Goal: Information Seeking & Learning: Check status

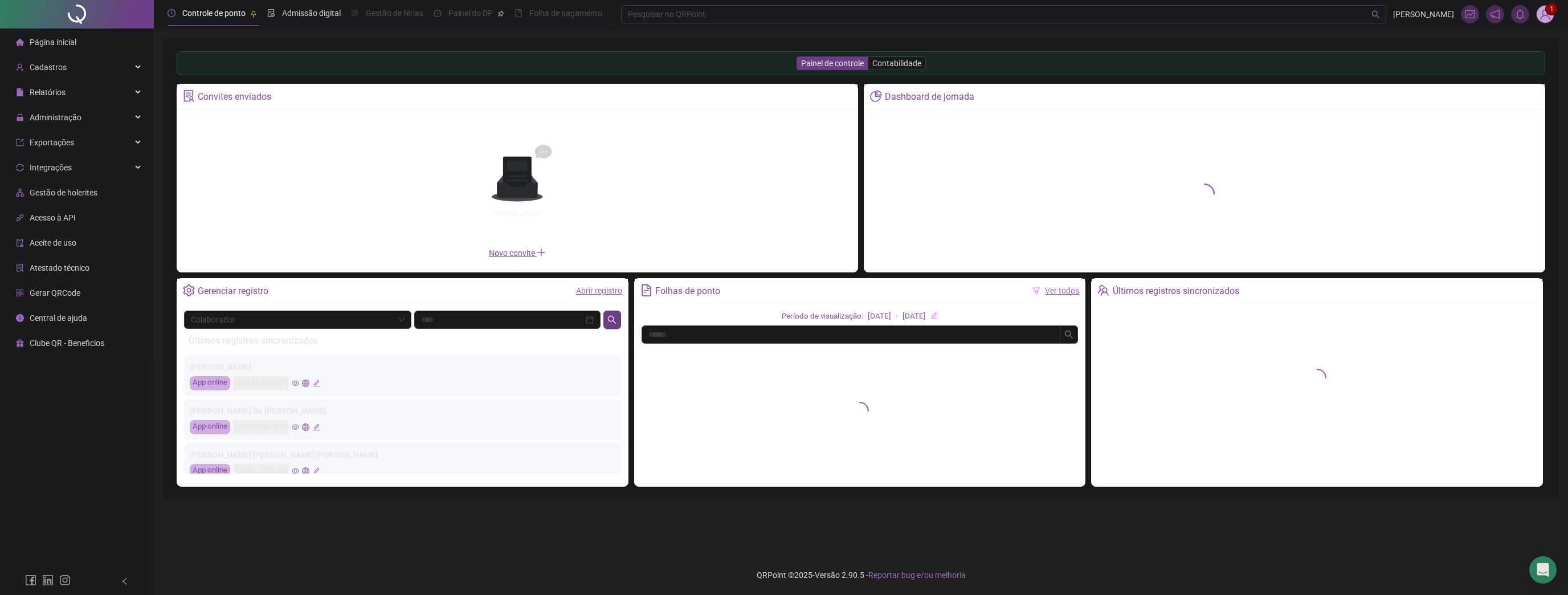
click at [1547, 12] on sup "1" at bounding box center [1551, 9] width 11 height 11
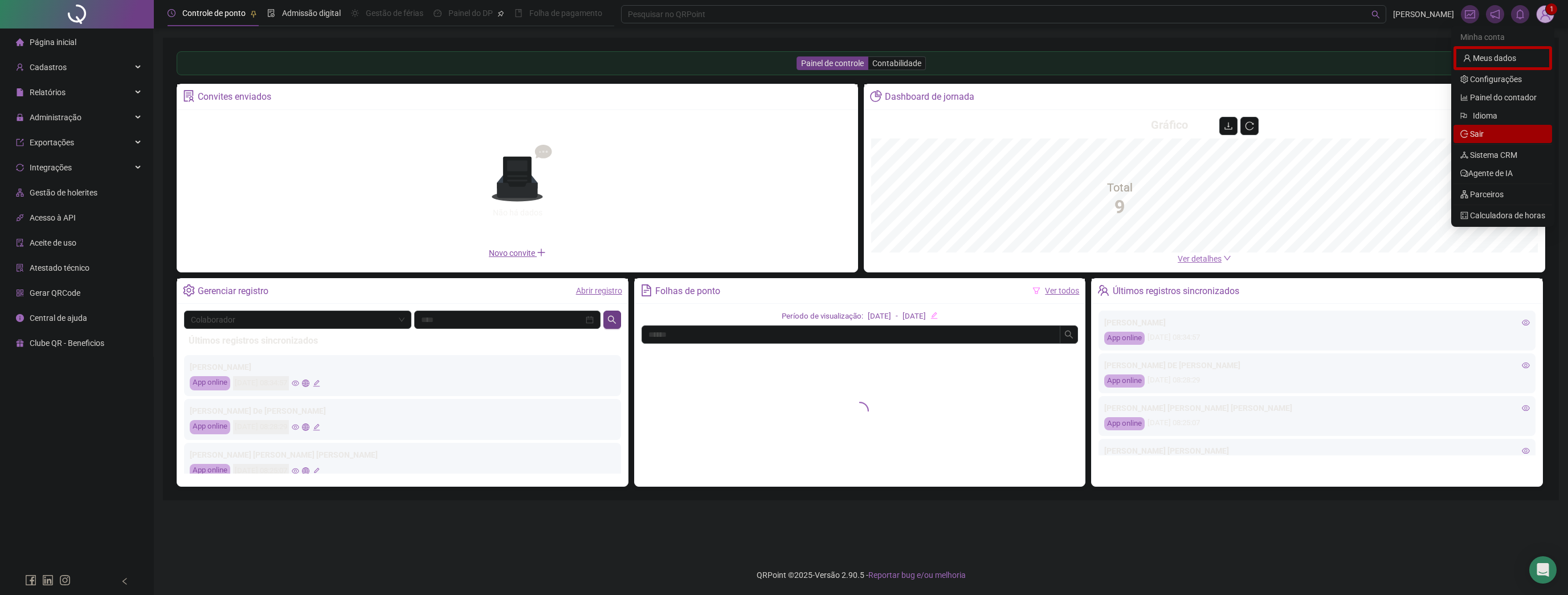
click at [1490, 131] on span "Sair" at bounding box center [1502, 134] width 85 height 12
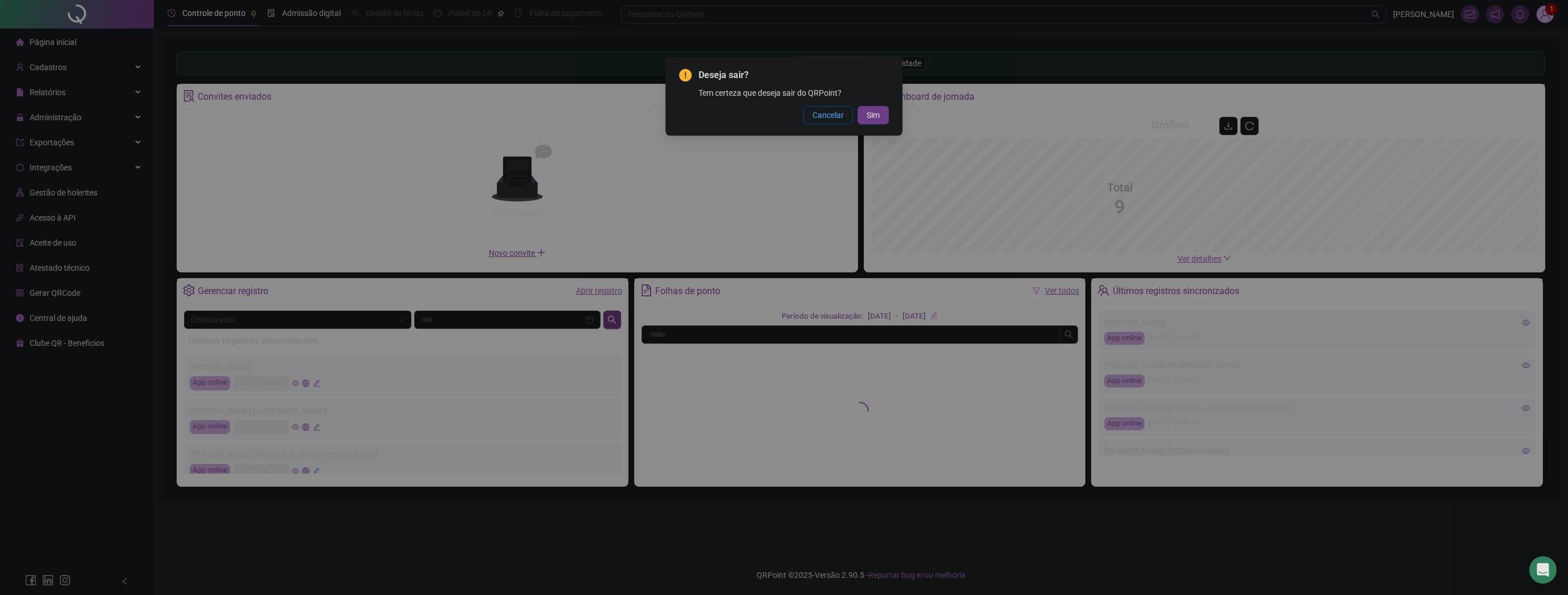
click at [816, 112] on span "Cancelar" at bounding box center [828, 115] width 31 height 12
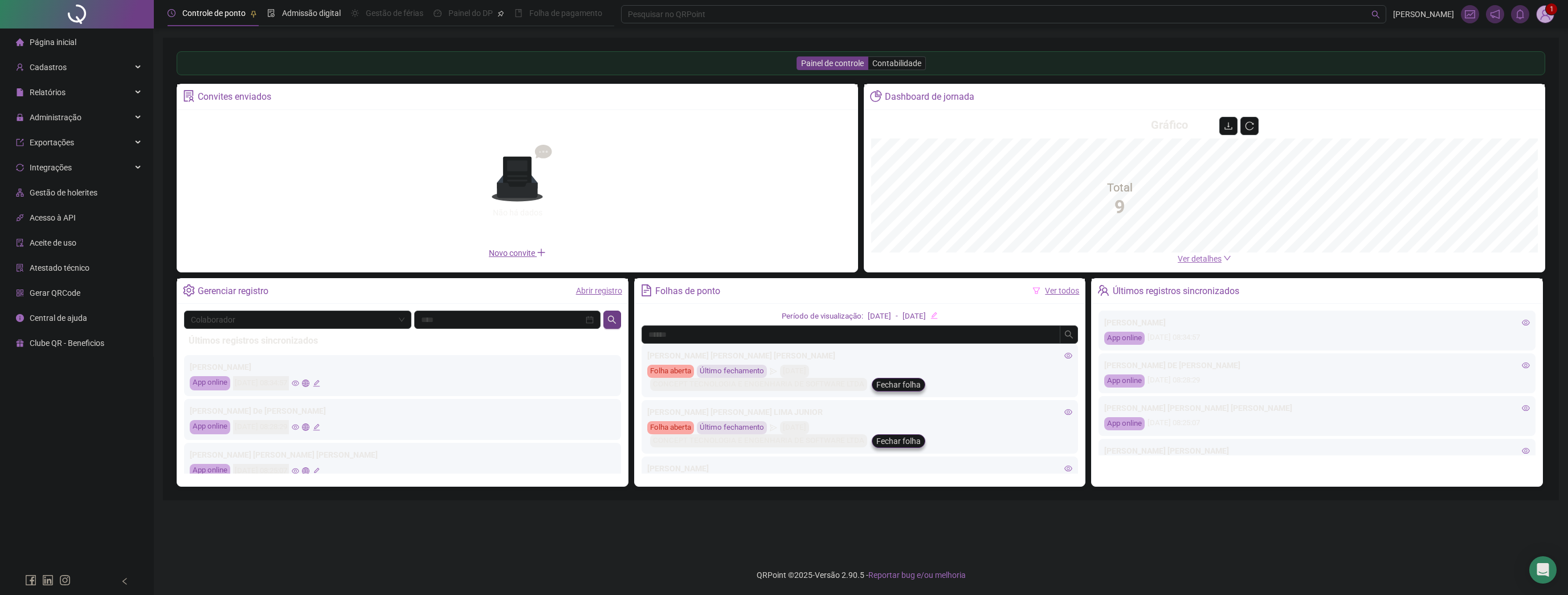
click at [1537, 15] on img at bounding box center [1545, 15] width 17 height 17
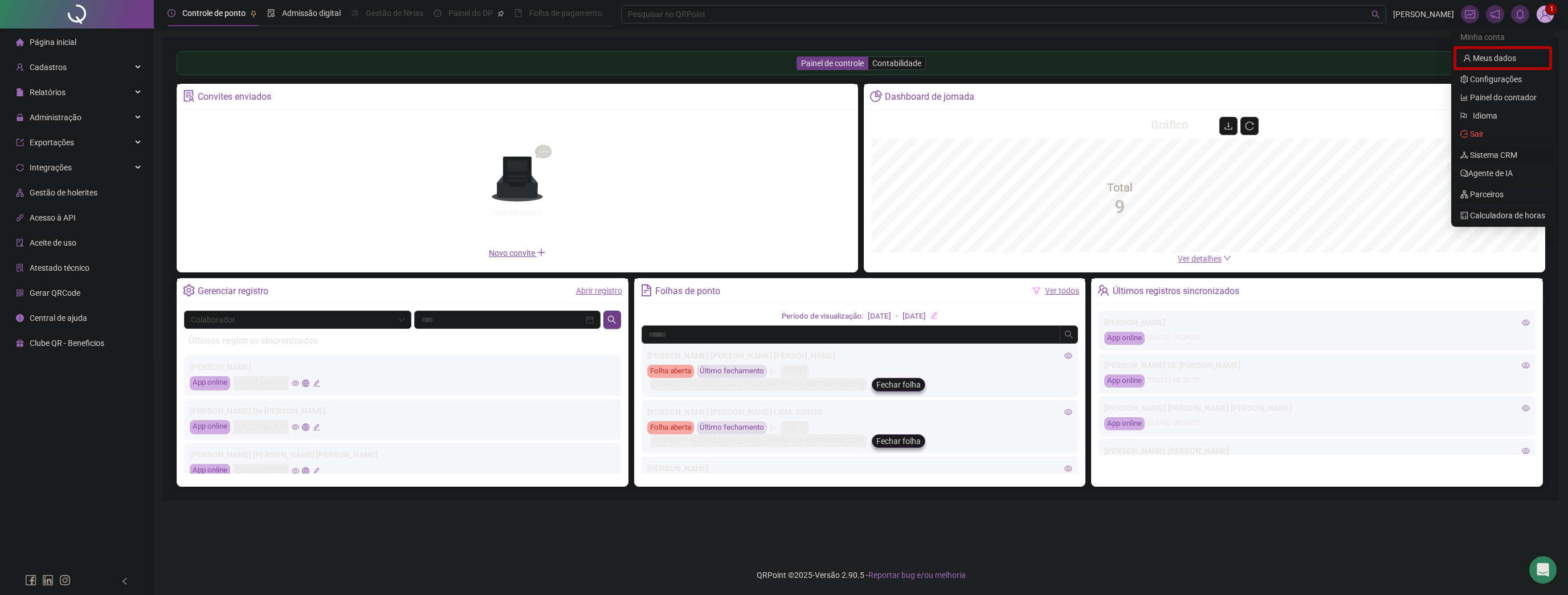
click at [1504, 154] on link "Sistema CRM" at bounding box center [1488, 155] width 57 height 10
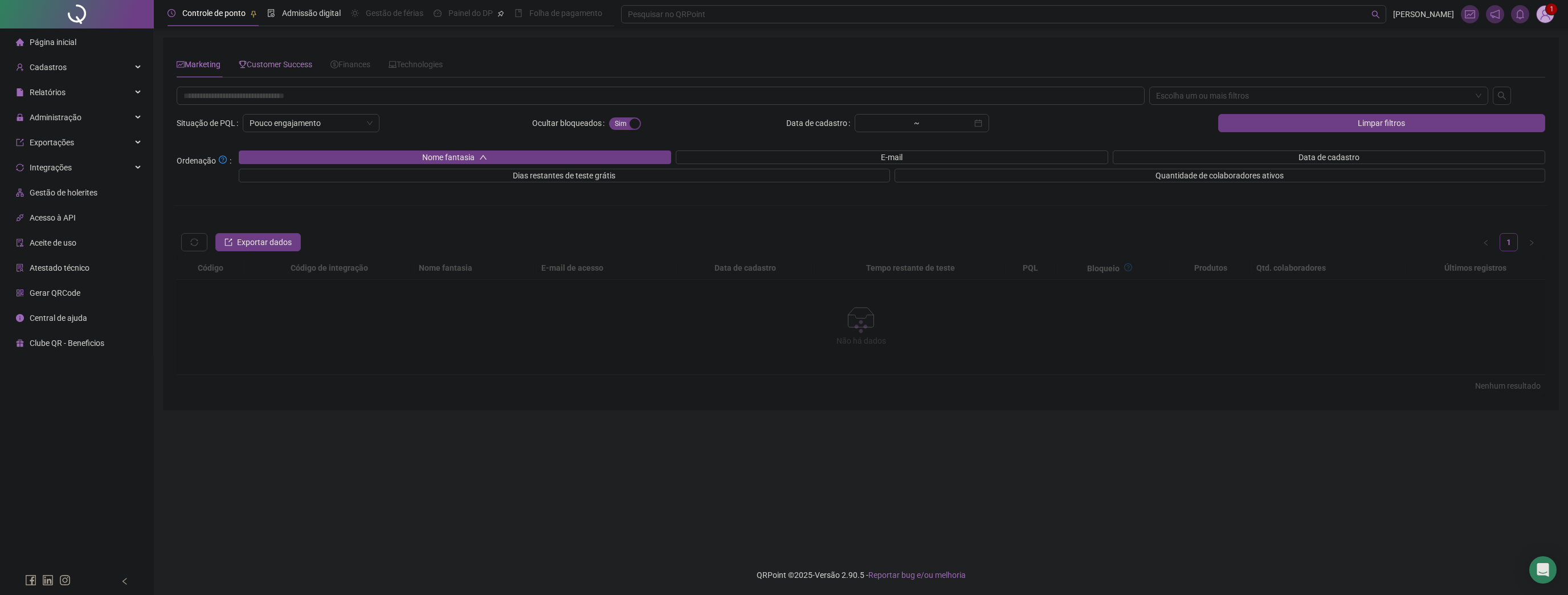
click at [248, 71] on div "Customer Success" at bounding box center [275, 64] width 74 height 26
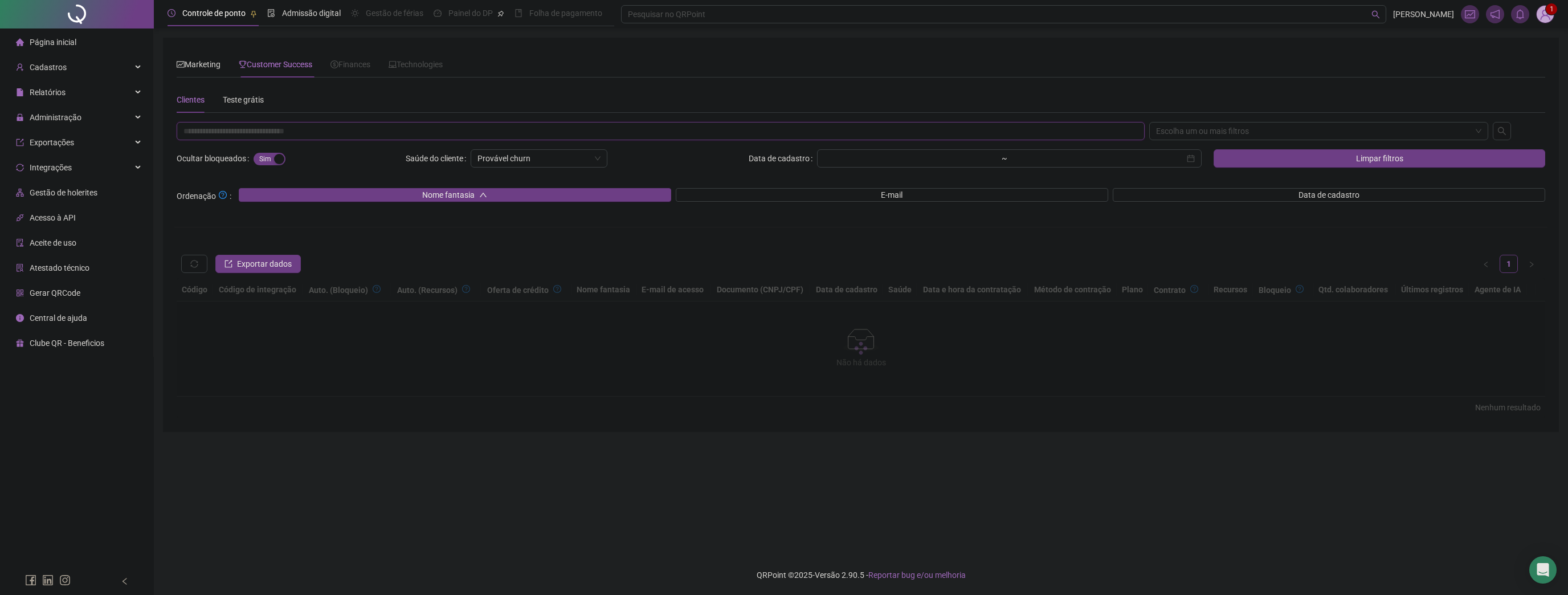
click at [286, 130] on input "text" at bounding box center [660, 131] width 968 height 18
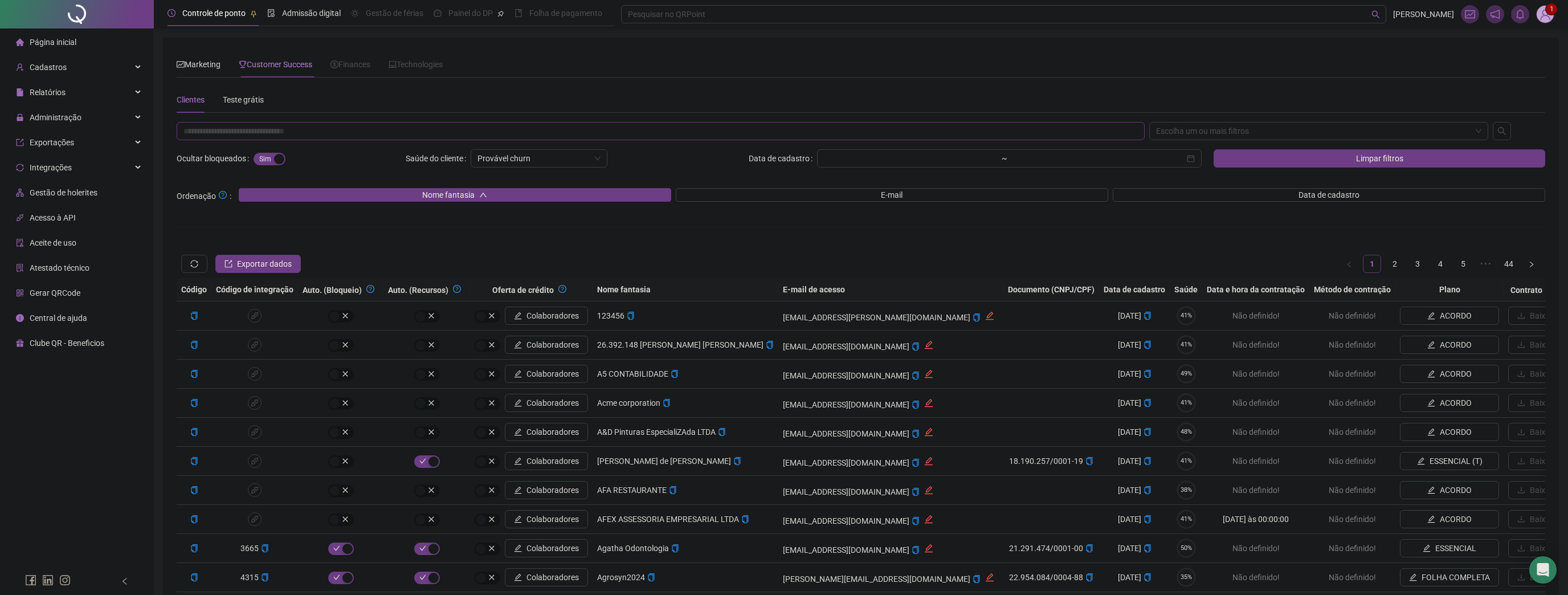
paste input "**********"
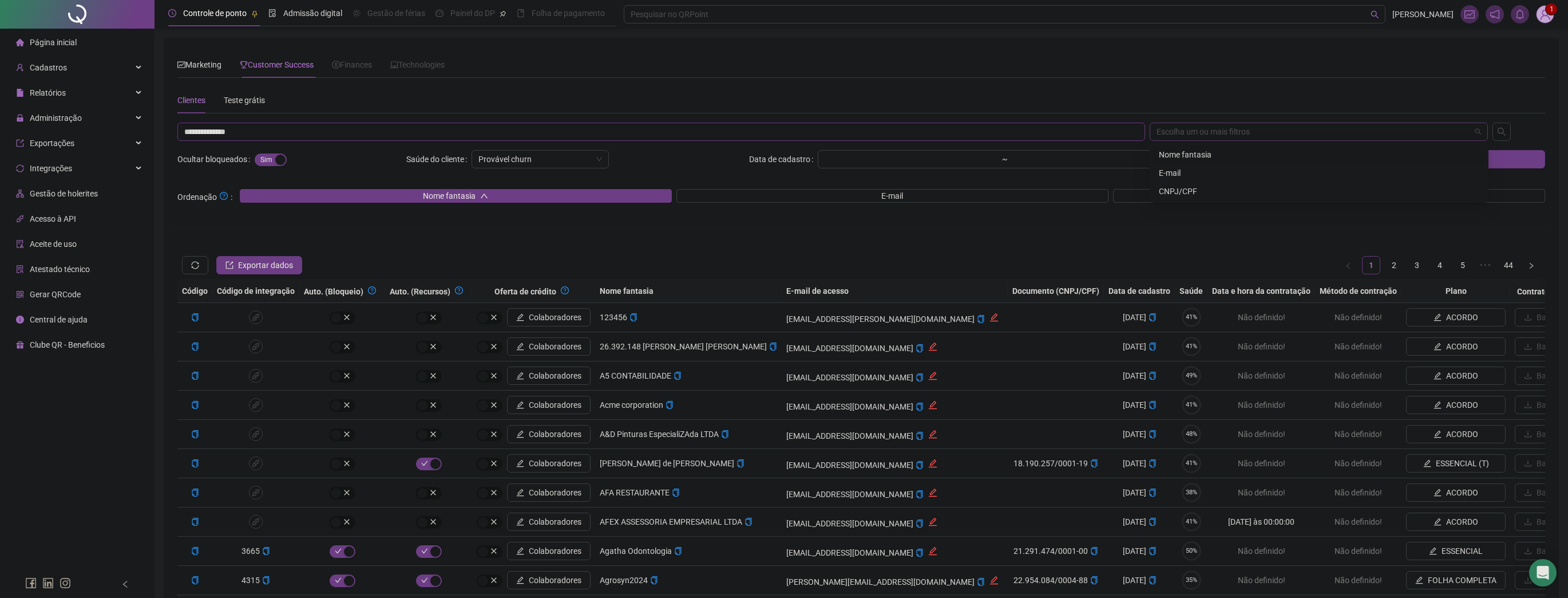
click at [1323, 135] on div "Escolha um ou mais filtros" at bounding box center [1319, 131] width 339 height 18
type input "**********"
click at [1280, 192] on div "CNPJ/CPF" at bounding box center [1319, 191] width 321 height 12
click at [1501, 128] on icon "search" at bounding box center [1501, 131] width 10 height 10
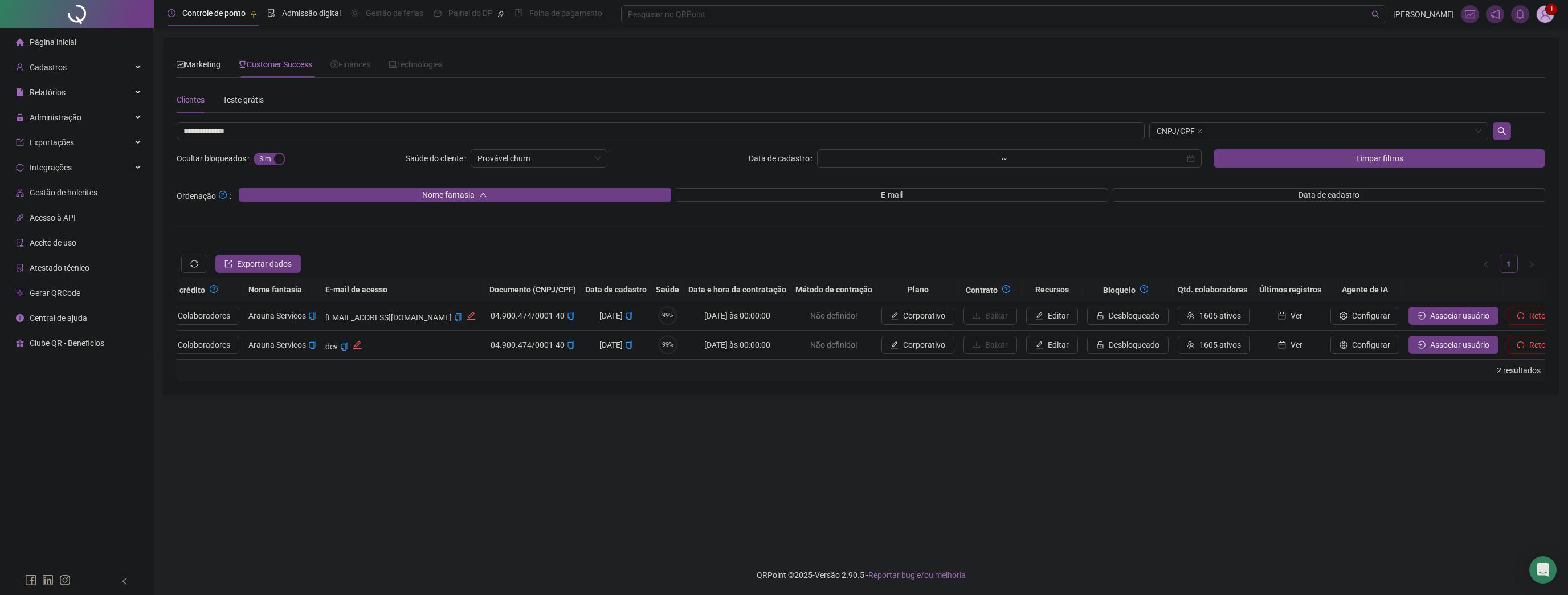
scroll to position [0, 375]
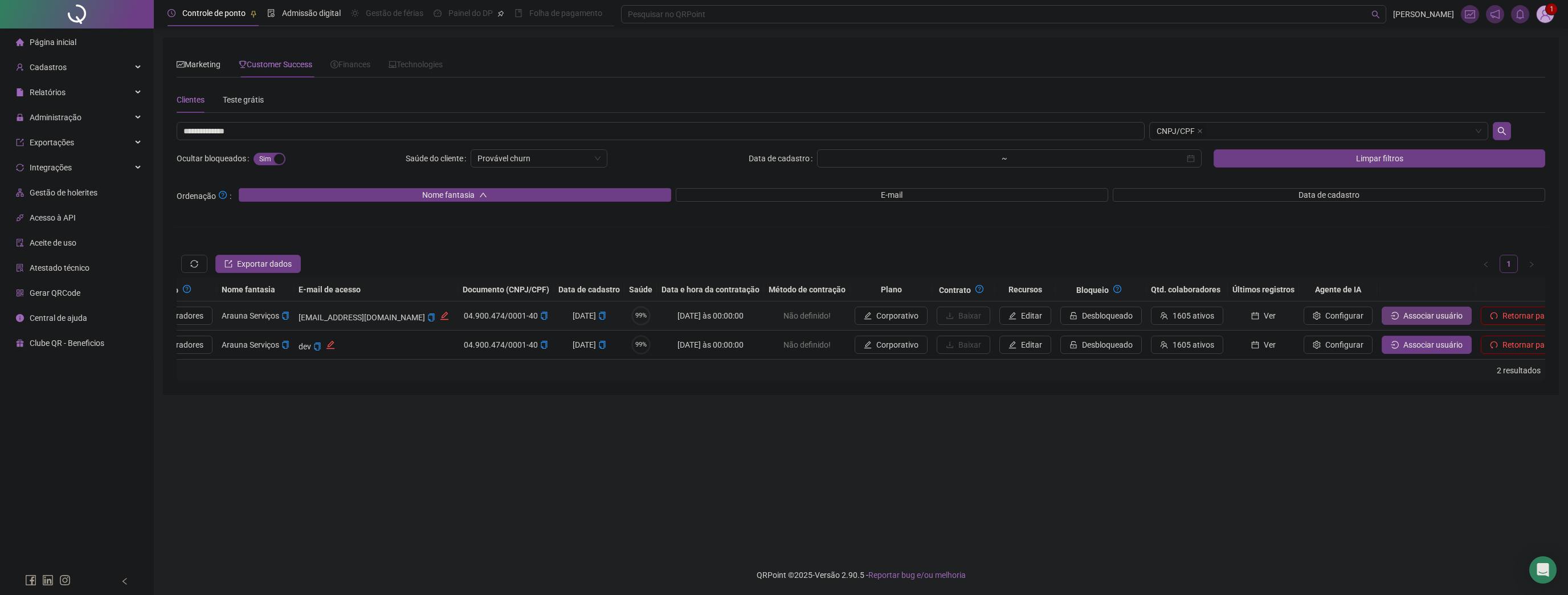
click at [1403, 312] on span "Associar usuário" at bounding box center [1432, 316] width 59 height 12
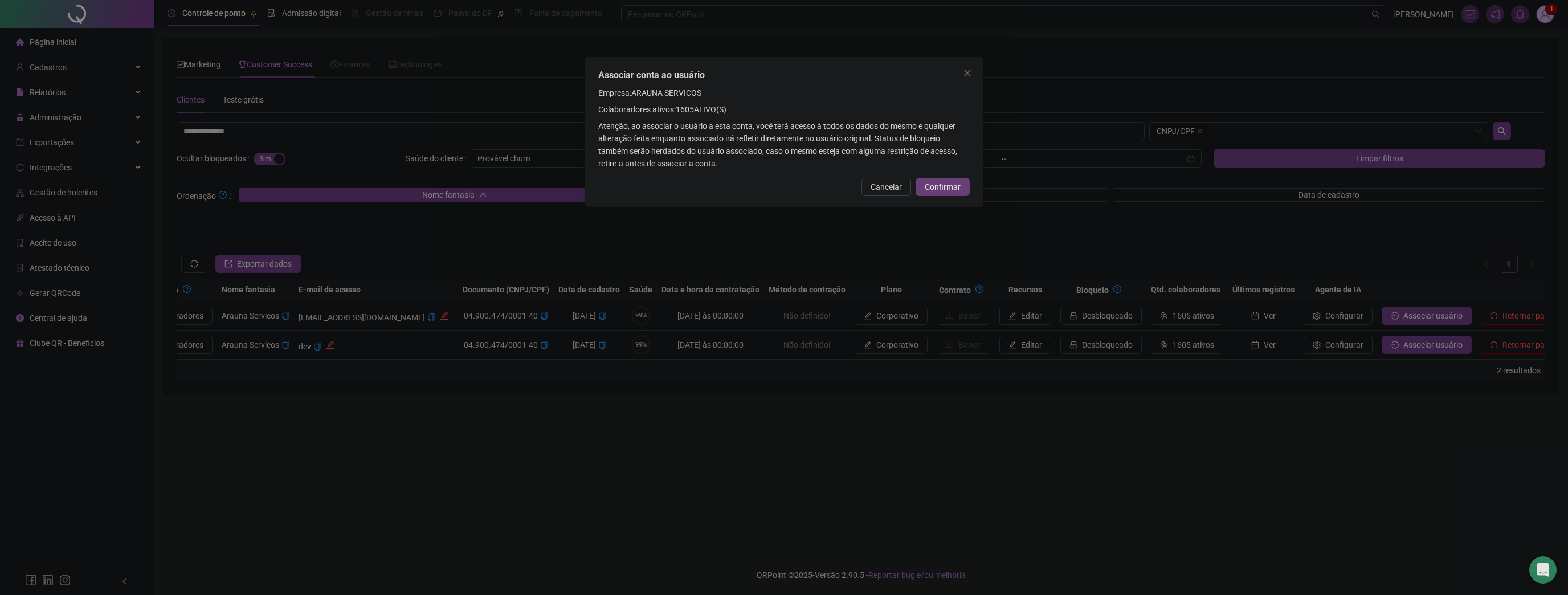
click at [955, 189] on span "Confirmar" at bounding box center [942, 187] width 35 height 12
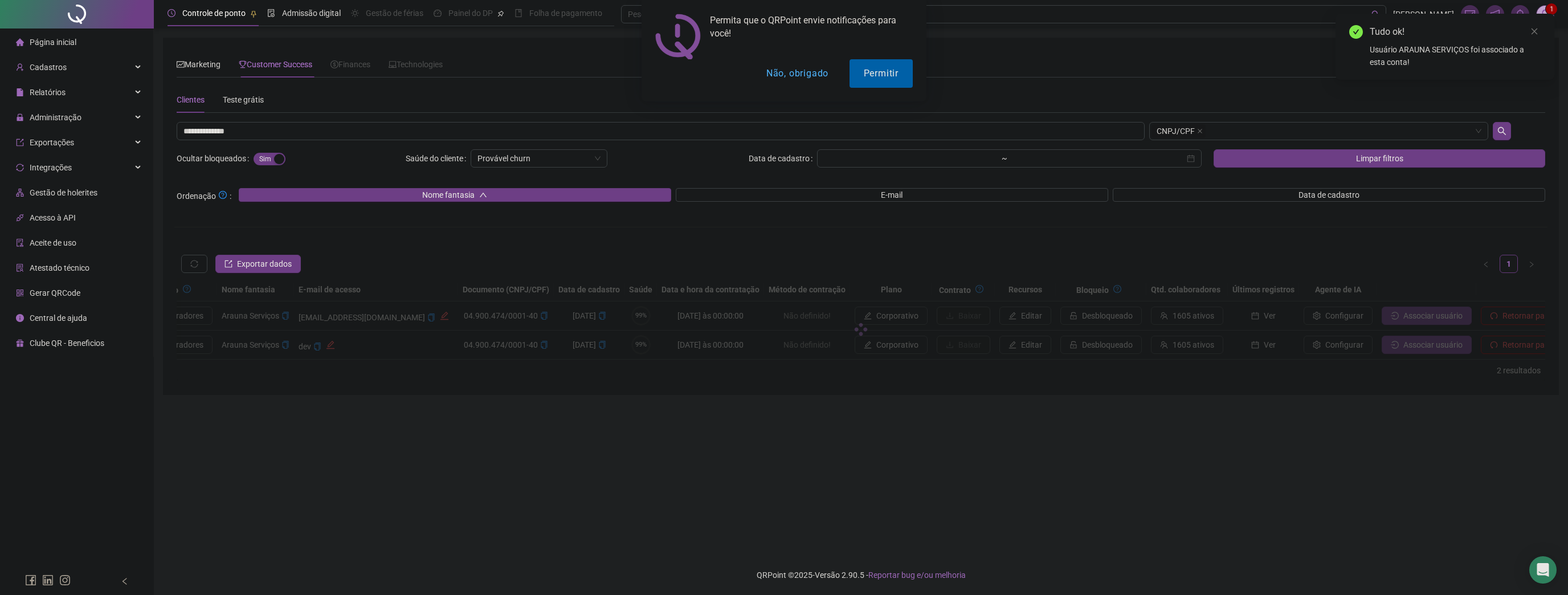
click at [800, 73] on button "Não, obrigado" at bounding box center [797, 73] width 91 height 29
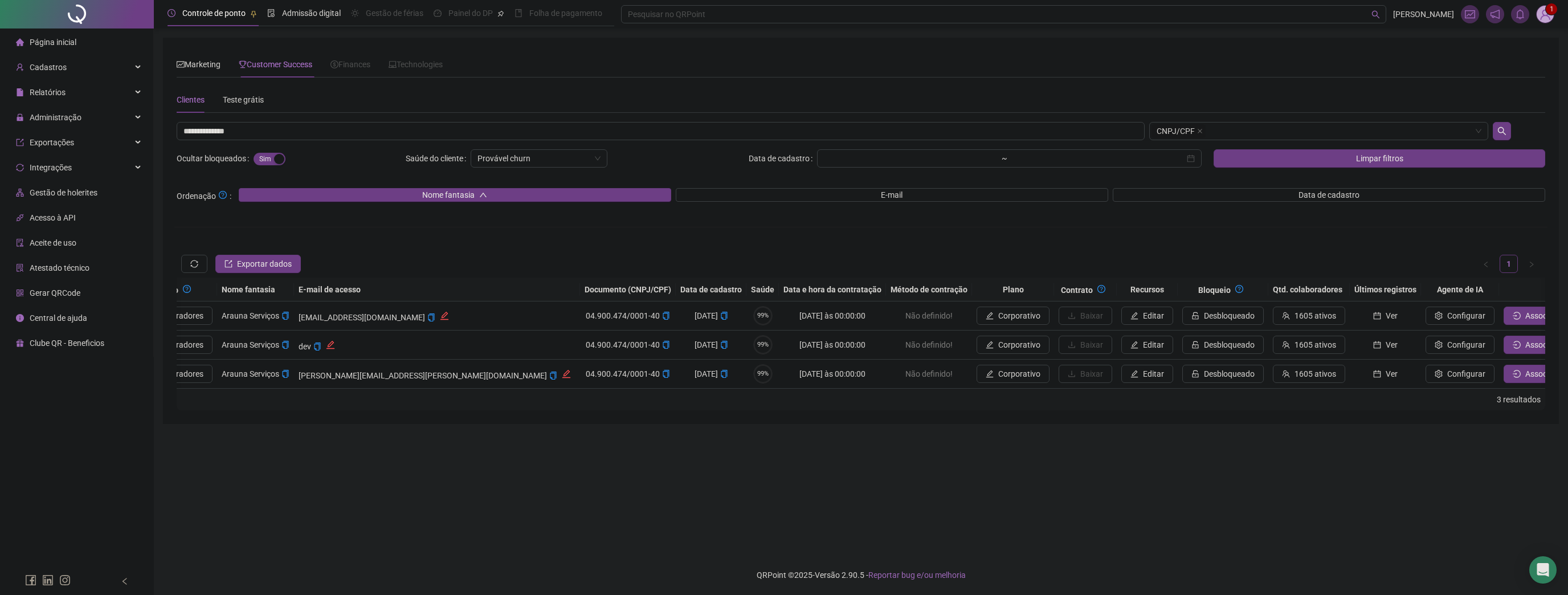
click at [1544, 20] on img at bounding box center [1545, 15] width 17 height 17
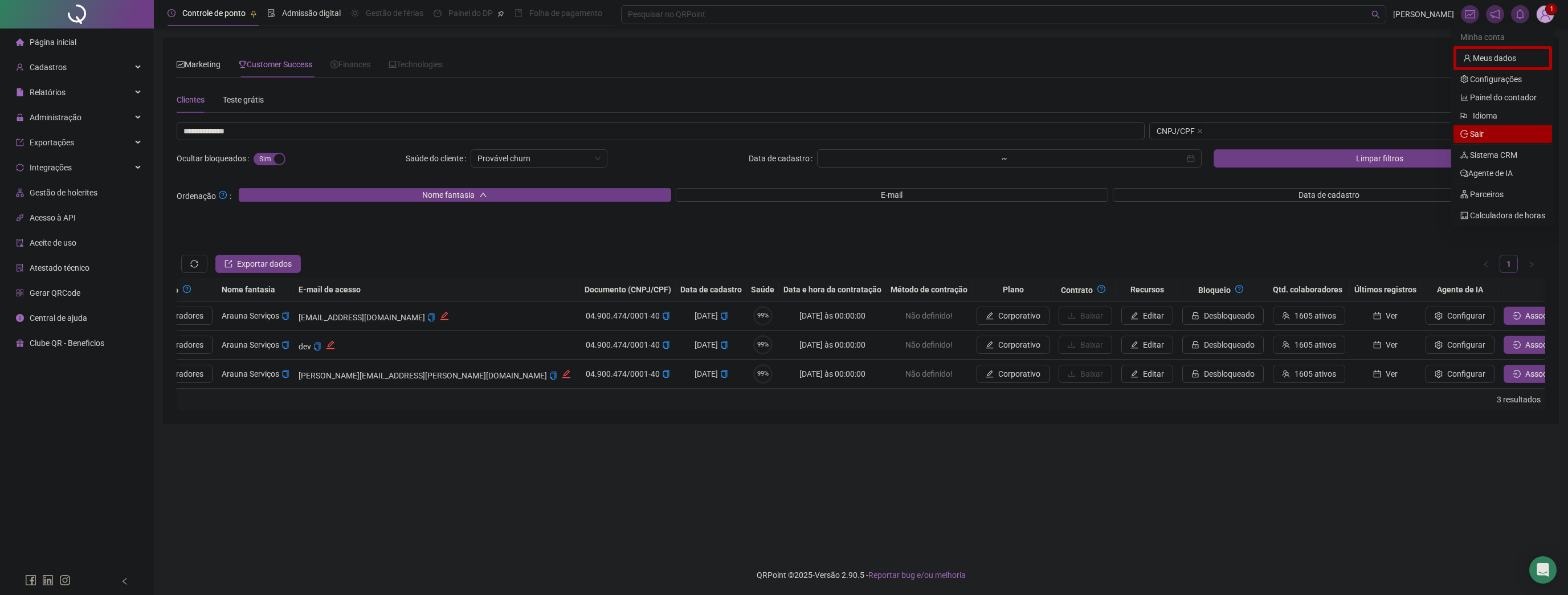
click at [1507, 137] on span "Sair" at bounding box center [1502, 134] width 85 height 12
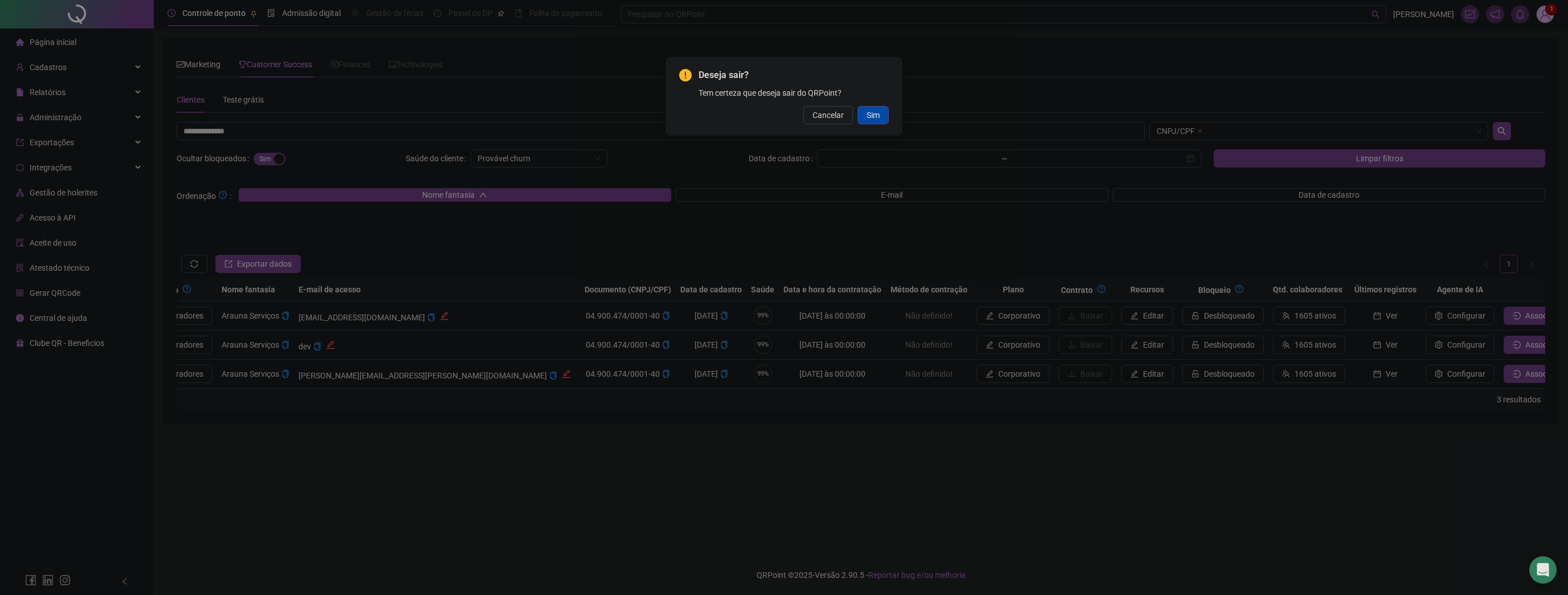
click at [880, 119] on button "Sim" at bounding box center [873, 115] width 31 height 18
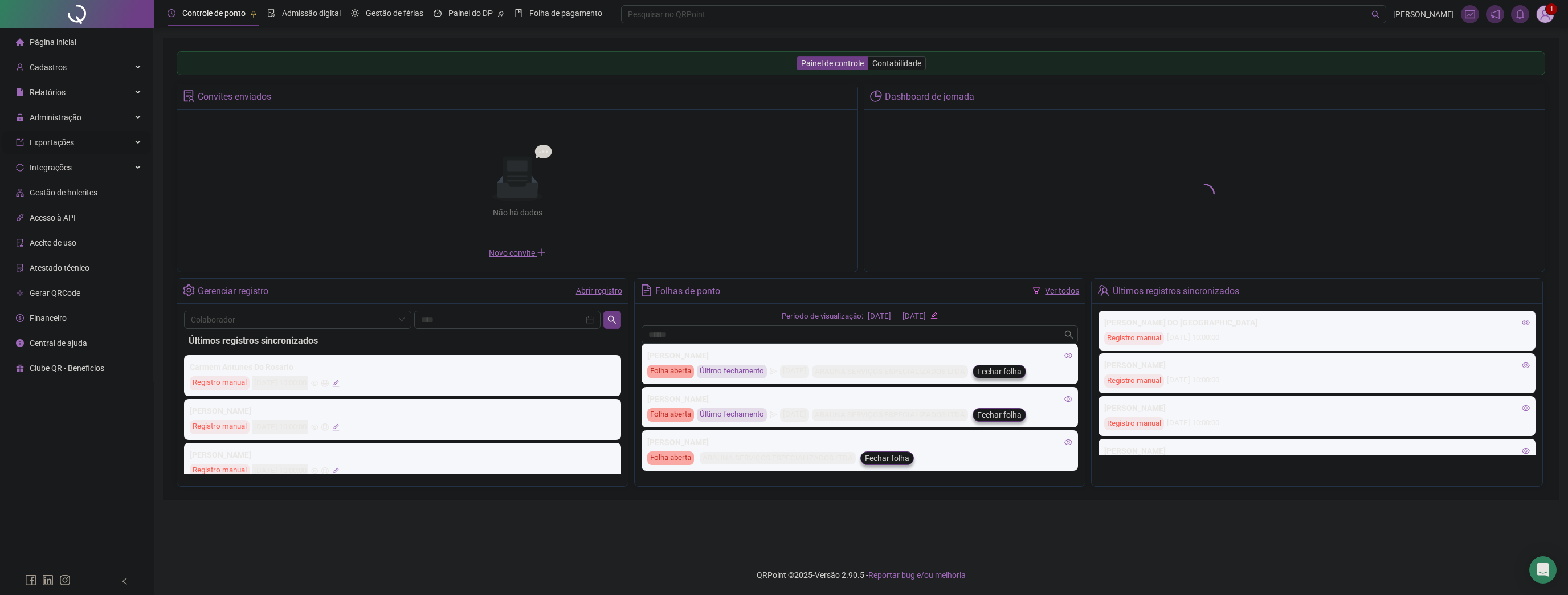
click at [66, 114] on span "Administração" at bounding box center [55, 117] width 52 height 10
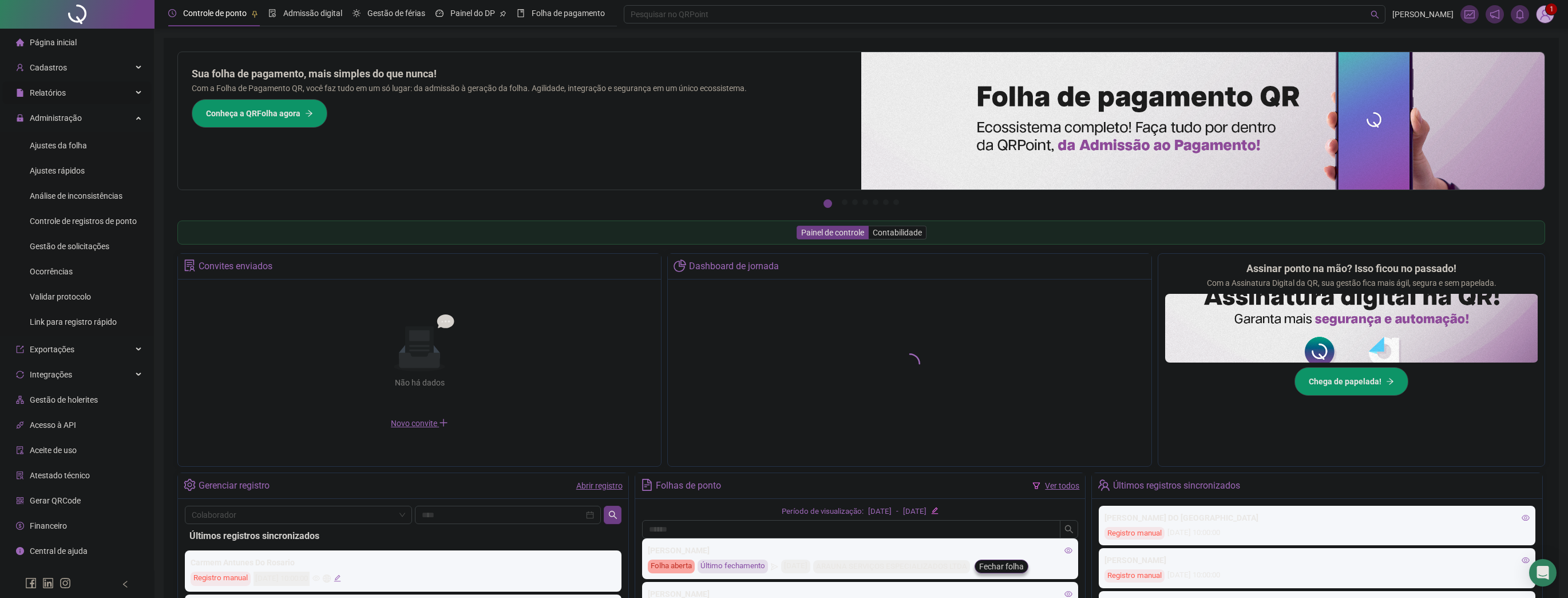
click at [65, 90] on div "Relatórios" at bounding box center [77, 93] width 149 height 23
click at [62, 174] on span "Folha de ponto" at bounding box center [56, 170] width 53 height 10
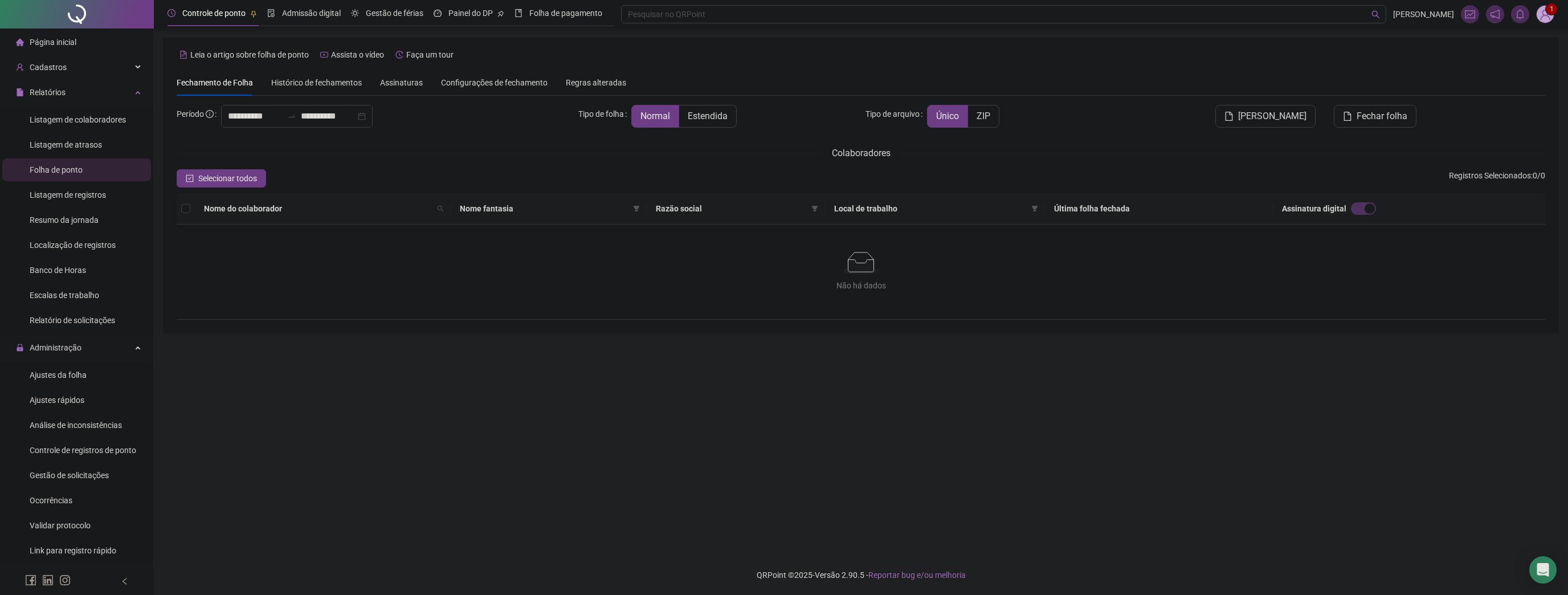
click at [299, 80] on span "Histórico de fechamentos" at bounding box center [317, 82] width 91 height 10
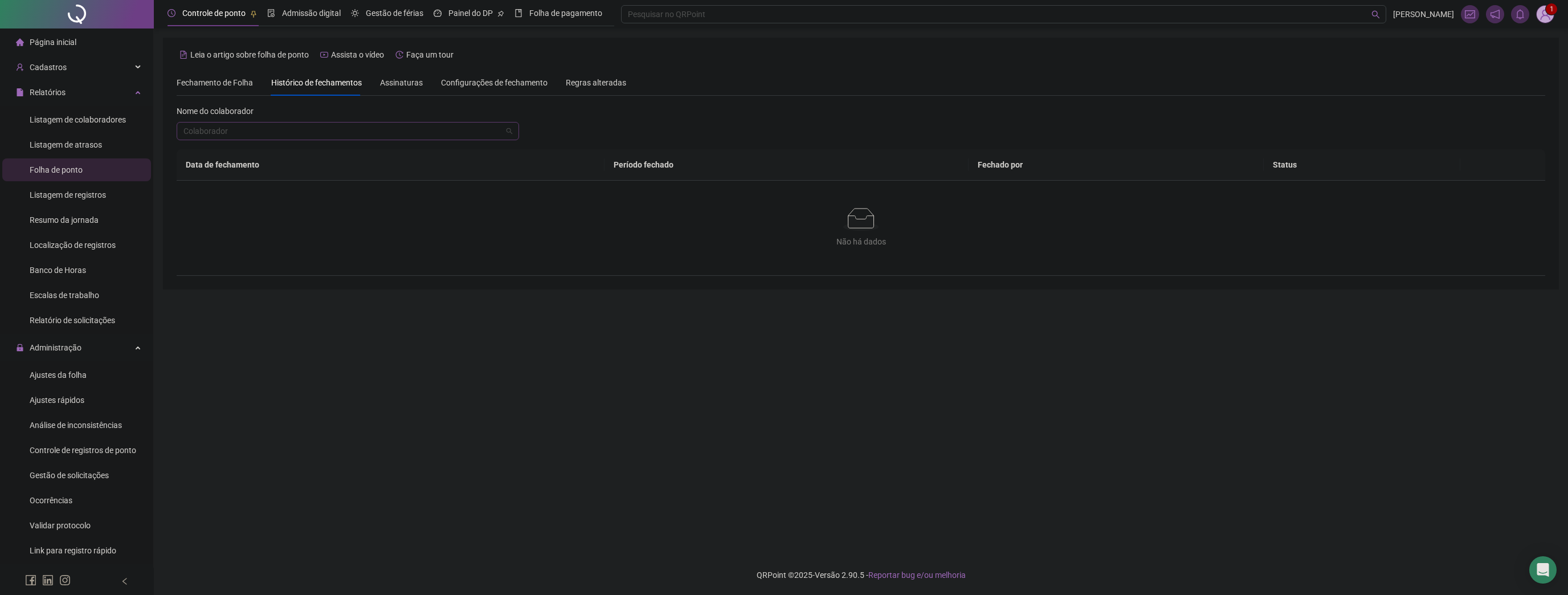
click at [447, 134] on input "search" at bounding box center [342, 131] width 318 height 17
type input "*********"
click at [362, 166] on div "ANA PAULA DE ANDRADE BEZERRA" at bounding box center [348, 172] width 324 height 12
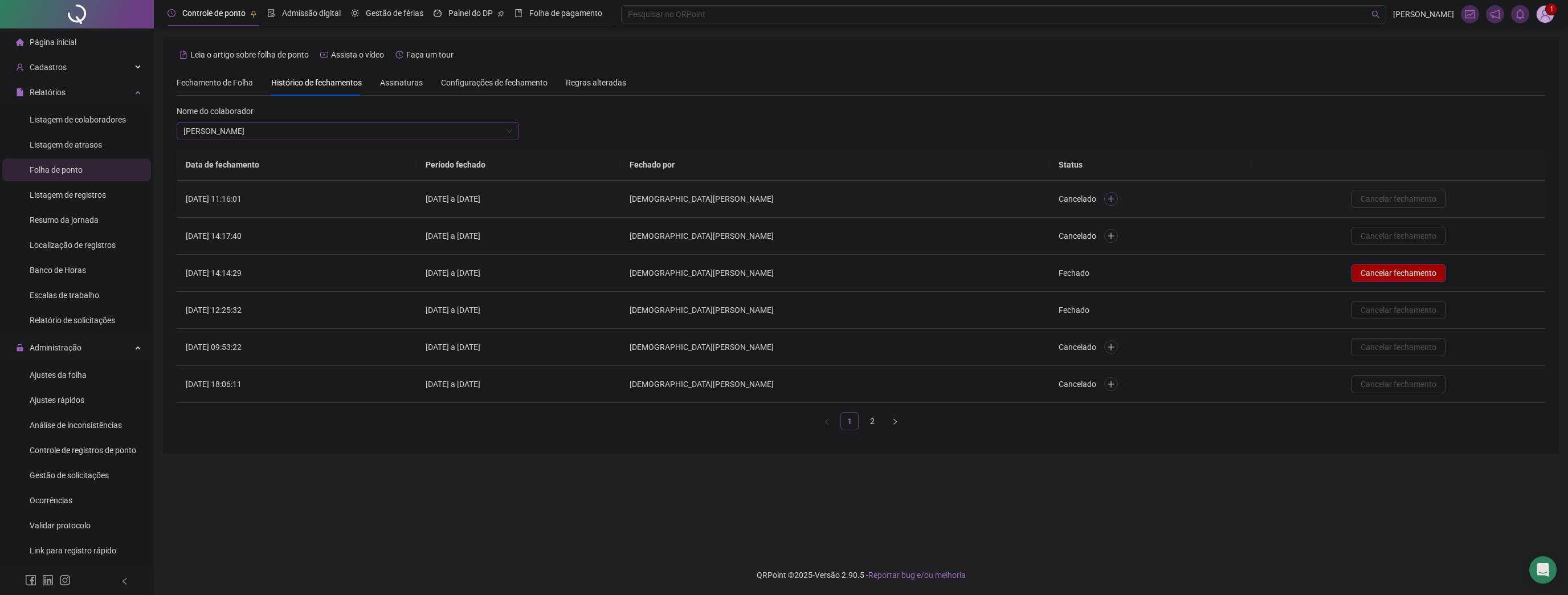
click at [1117, 198] on button "button" at bounding box center [1110, 199] width 14 height 14
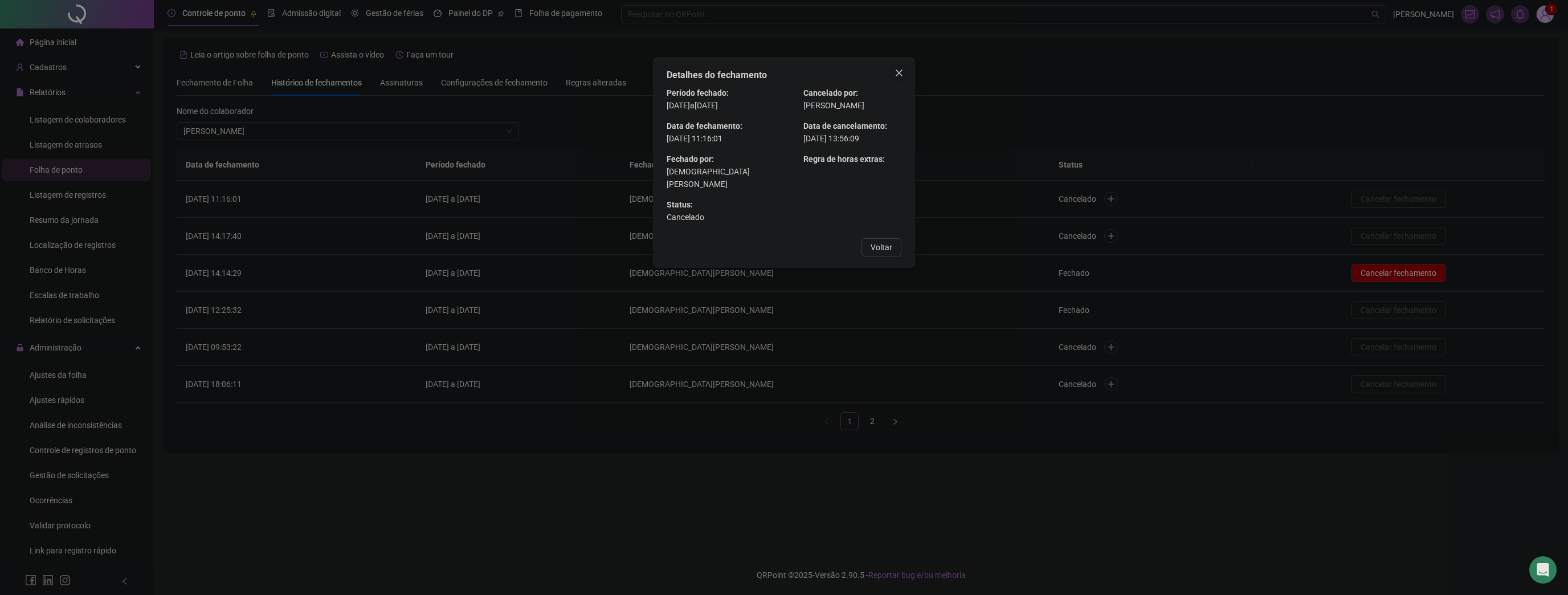
click at [900, 73] on icon "close" at bounding box center [899, 73] width 10 height 10
